Goal: Manage account settings

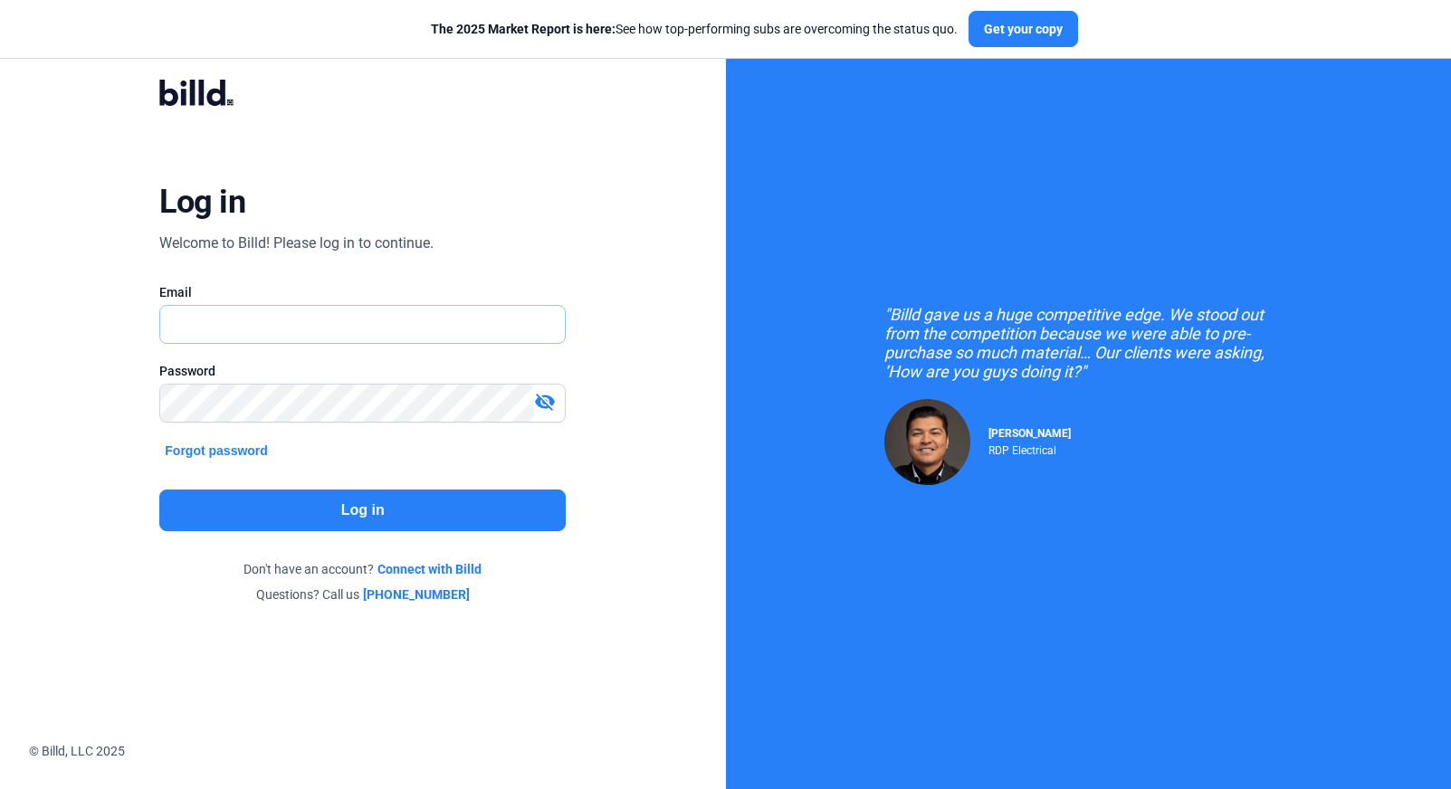
type input "[PERSON_NAME][EMAIL_ADDRESS][PERSON_NAME][DOMAIN_NAME]"
click at [484, 492] on button "Log in" at bounding box center [362, 511] width 406 height 42
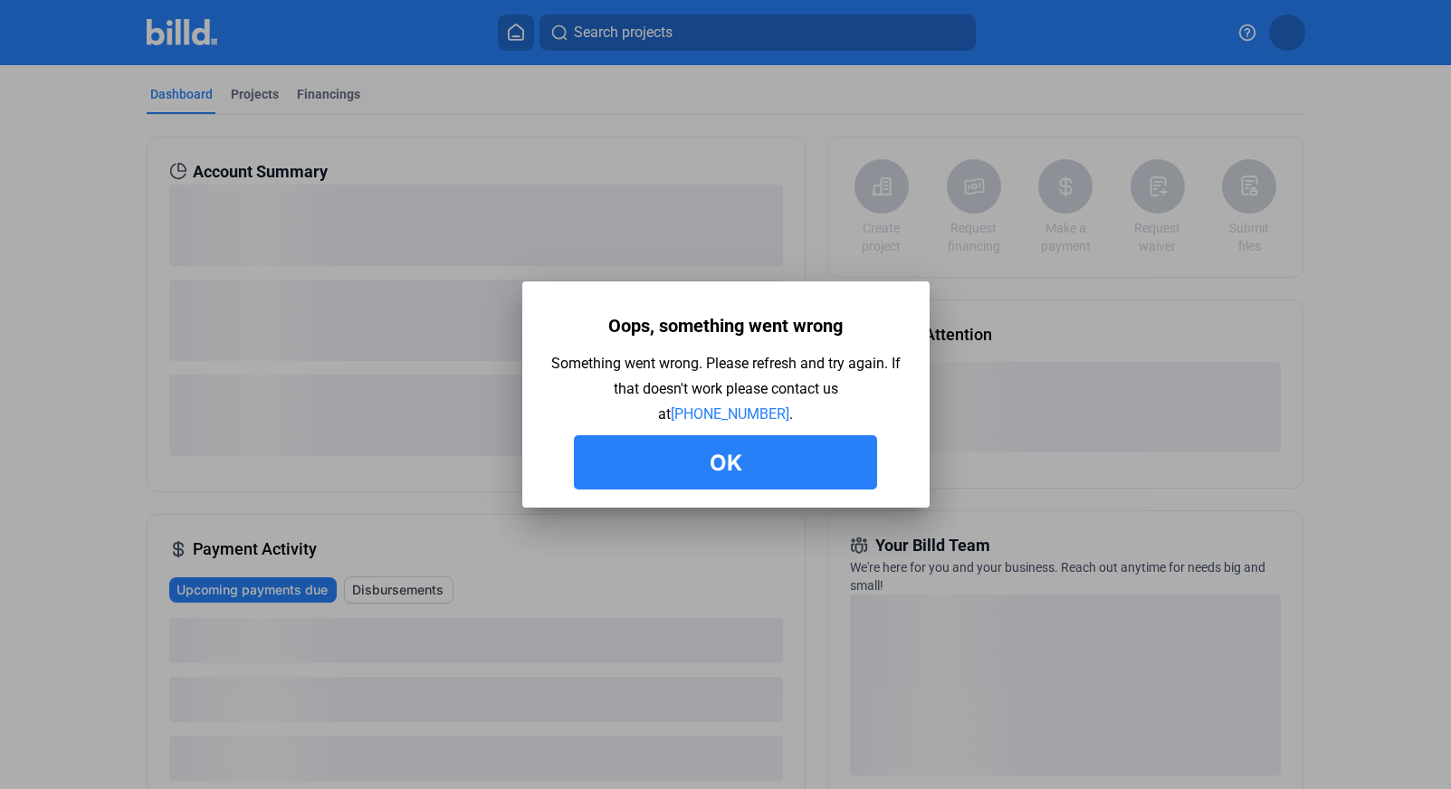
click at [694, 490] on mat-dialog-container "Oops, something went wrong Something went wrong. Please refresh and try again. …" at bounding box center [725, 395] width 407 height 226
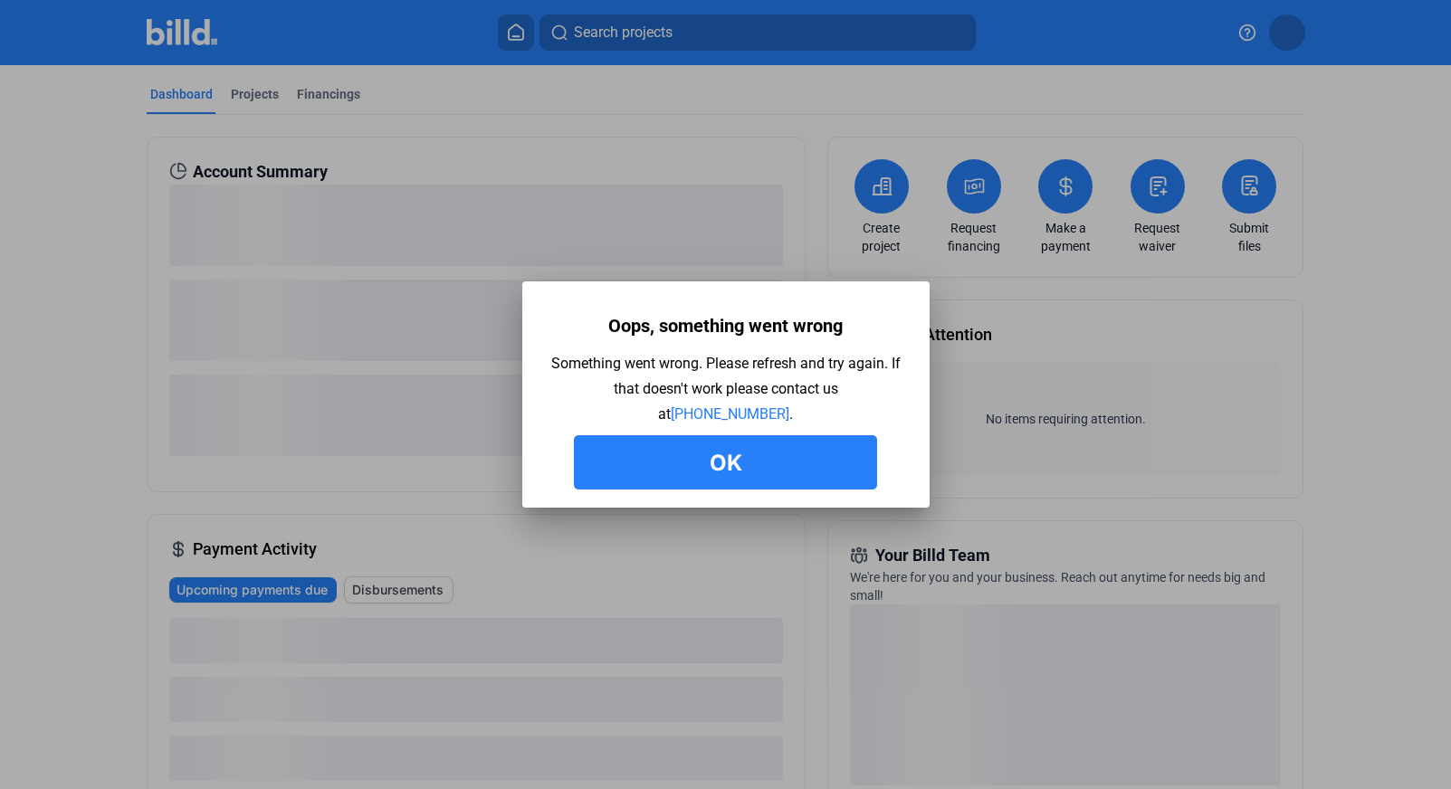
click at [673, 461] on button "Ok" at bounding box center [725, 462] width 303 height 54
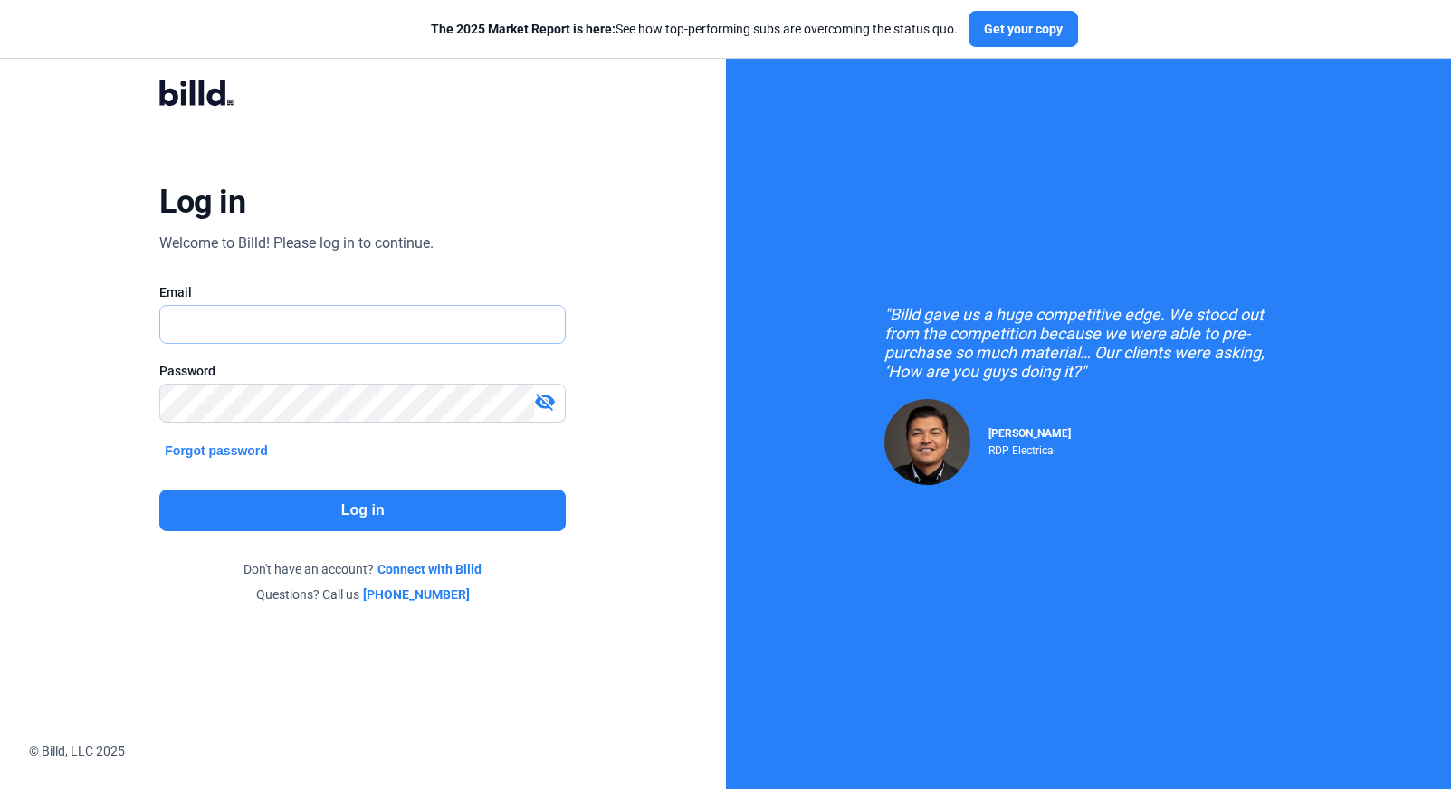
type input "travis.patterson@billd.com"
click at [395, 483] on div "Log in Welcome to Billd! Please log in to continue. Email travis.patterson@bill…" at bounding box center [362, 342] width 522 height 582
click at [361, 502] on button "Log in" at bounding box center [362, 511] width 406 height 42
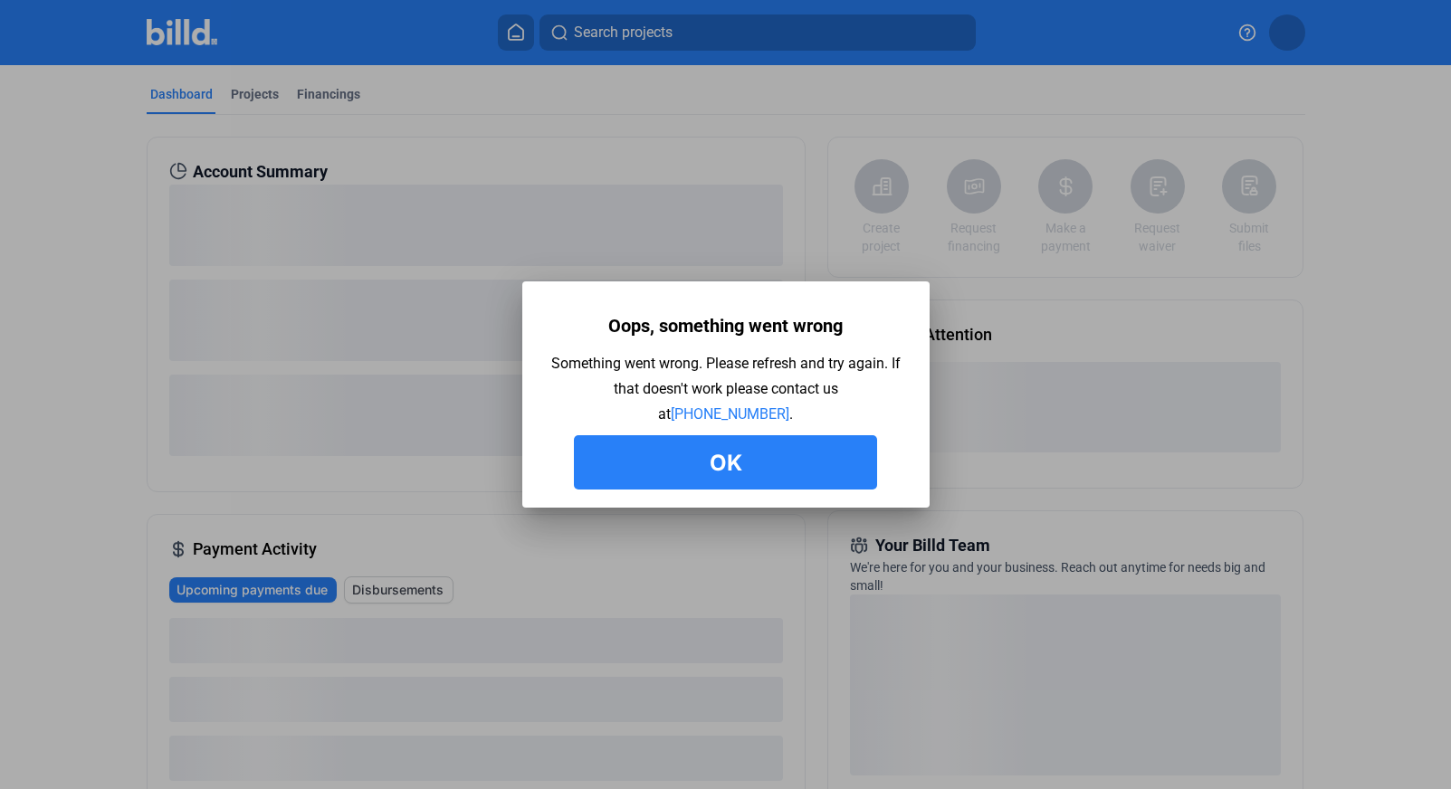
click at [668, 481] on button "Ok" at bounding box center [725, 462] width 303 height 54
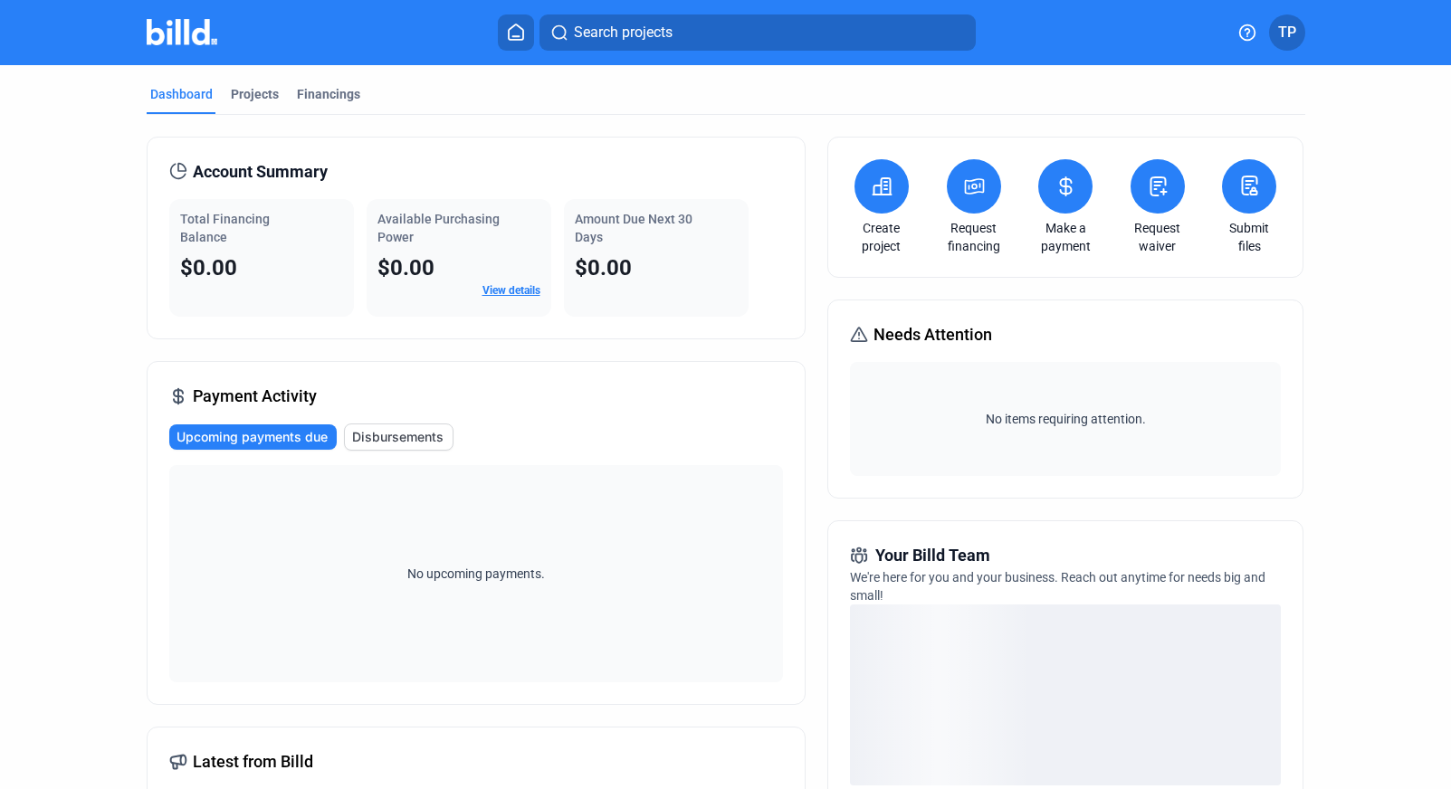
click at [1285, 22] on span "TP" at bounding box center [1287, 33] width 18 height 22
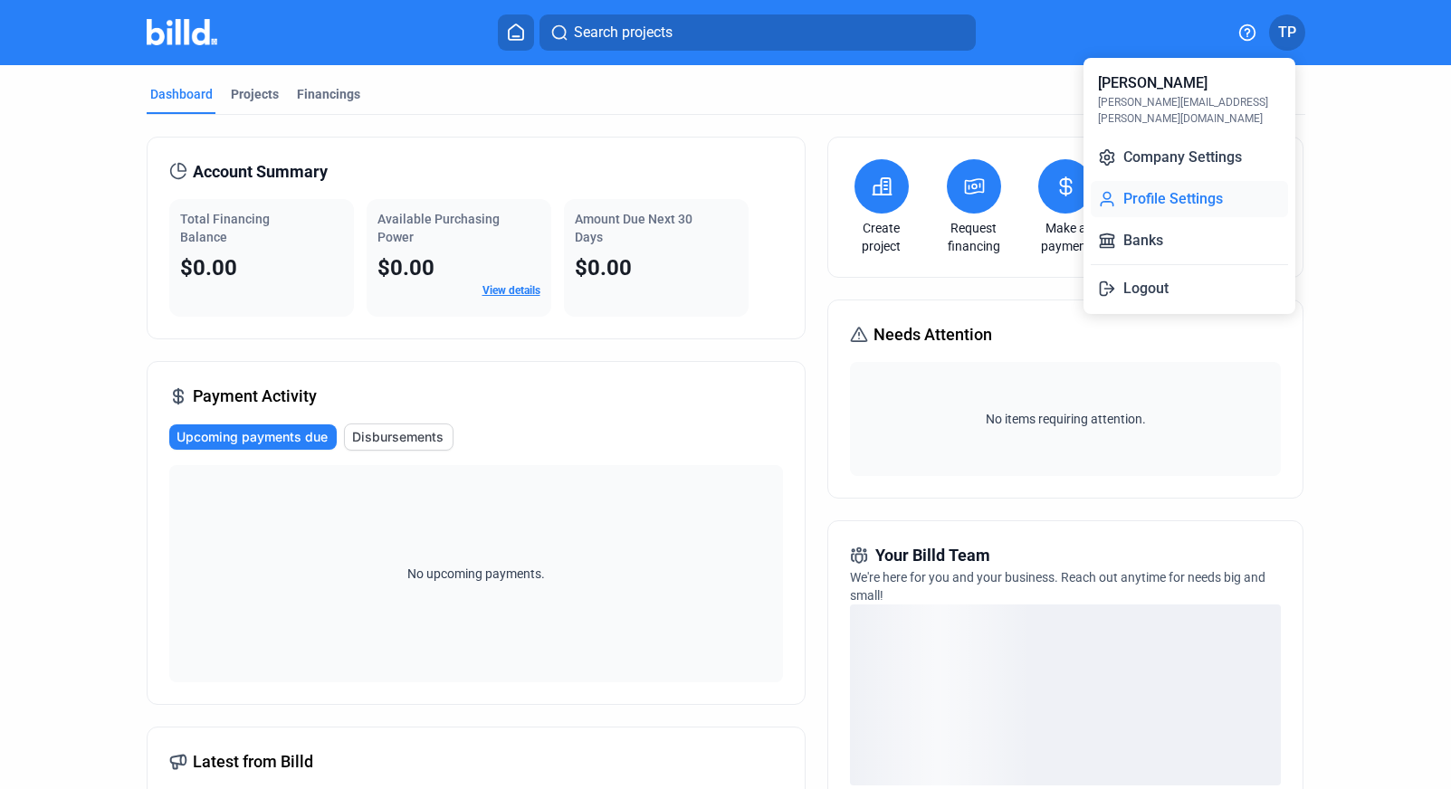
click at [1136, 181] on button "Profile Settings" at bounding box center [1189, 199] width 197 height 36
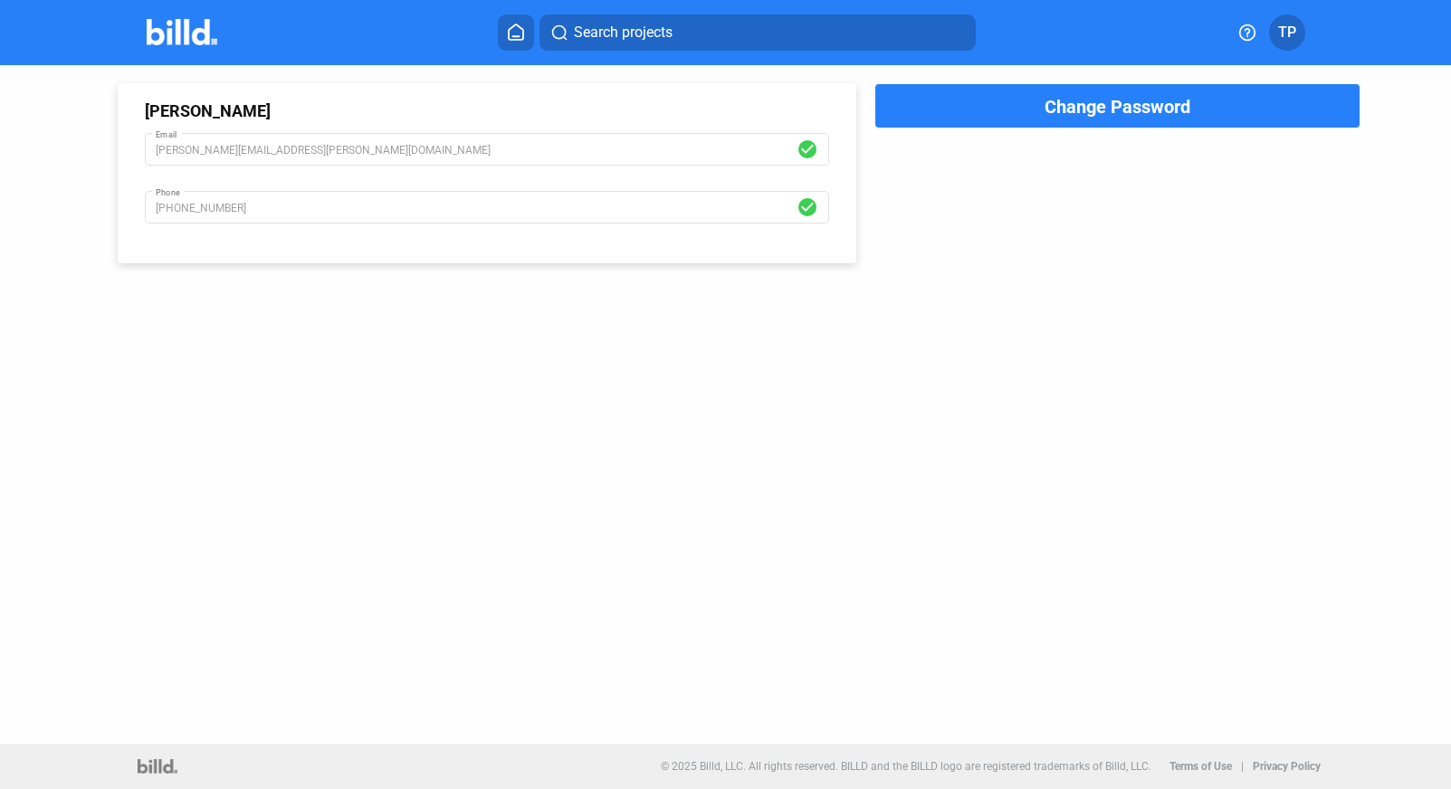
click at [1286, 32] on span "TP" at bounding box center [1287, 33] width 18 height 22
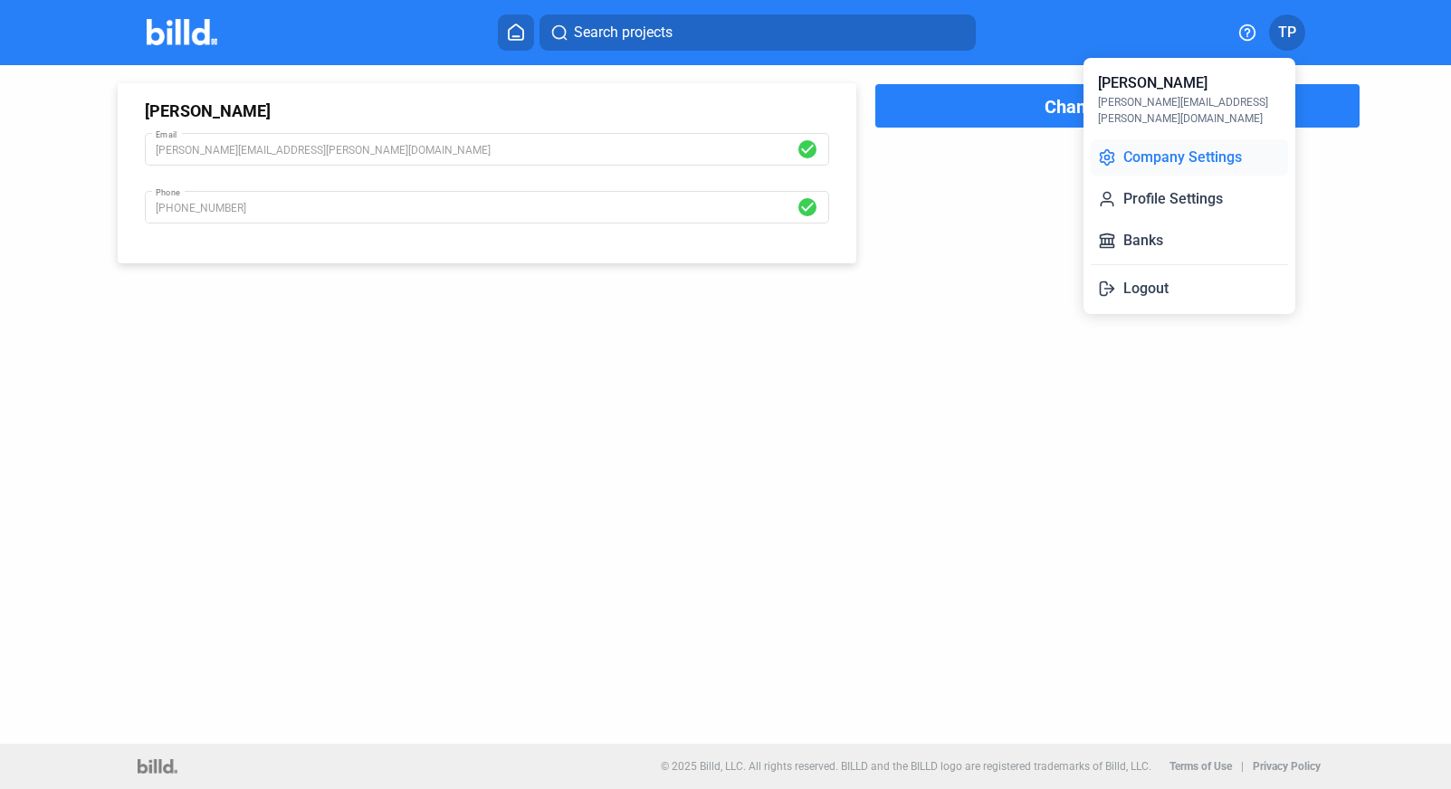
click at [1207, 152] on button "Company Settings" at bounding box center [1189, 157] width 197 height 36
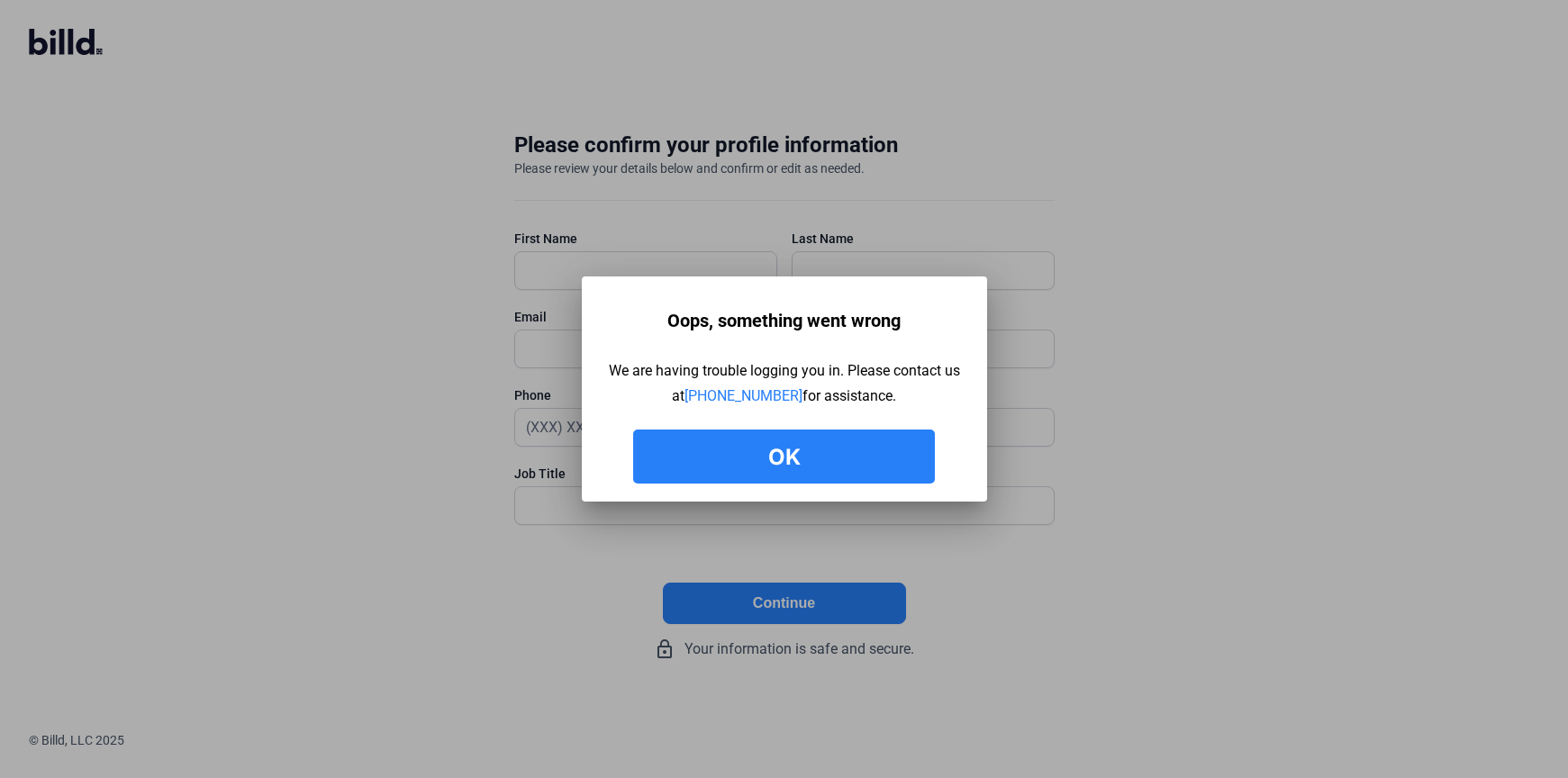
click at [695, 442] on button "Ok" at bounding box center [783, 457] width 301 height 54
